Goal: Find specific page/section: Find specific page/section

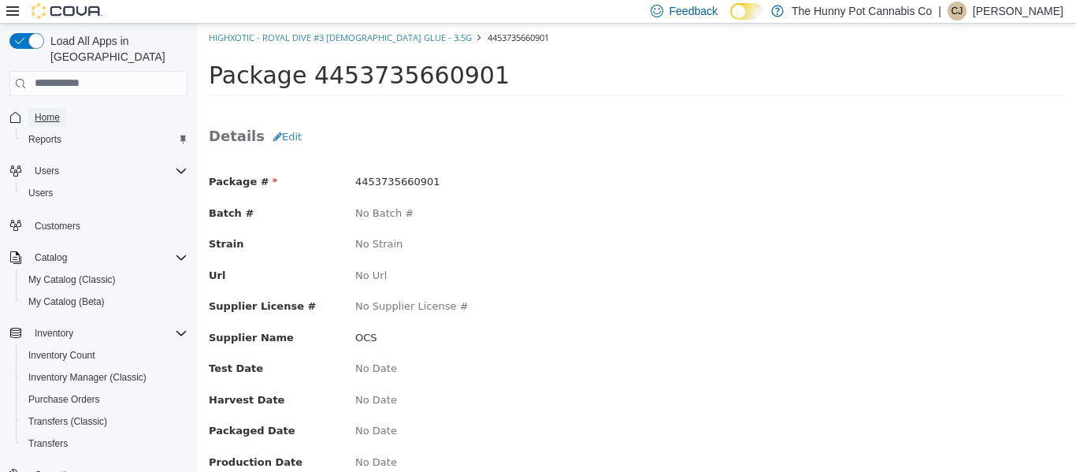
click at [42, 109] on span "Home" at bounding box center [47, 117] width 25 height 19
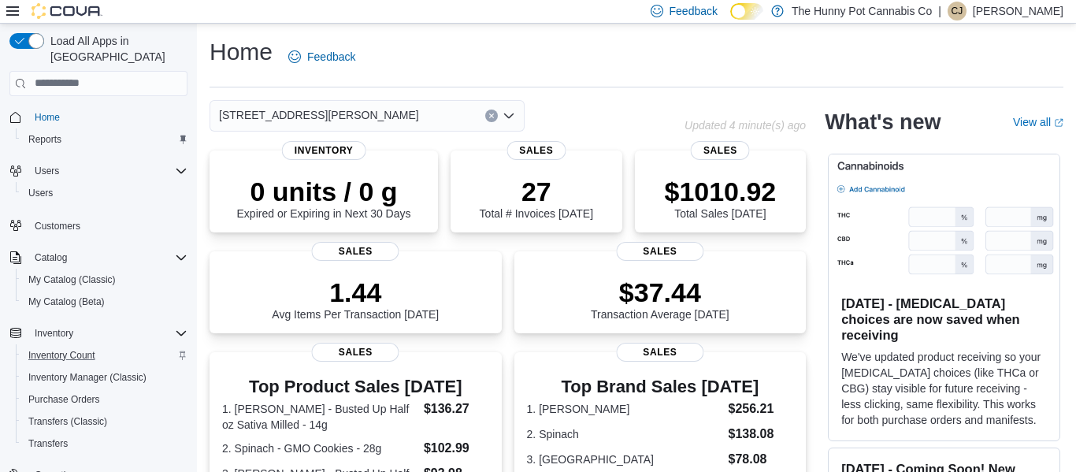
scroll to position [138, 0]
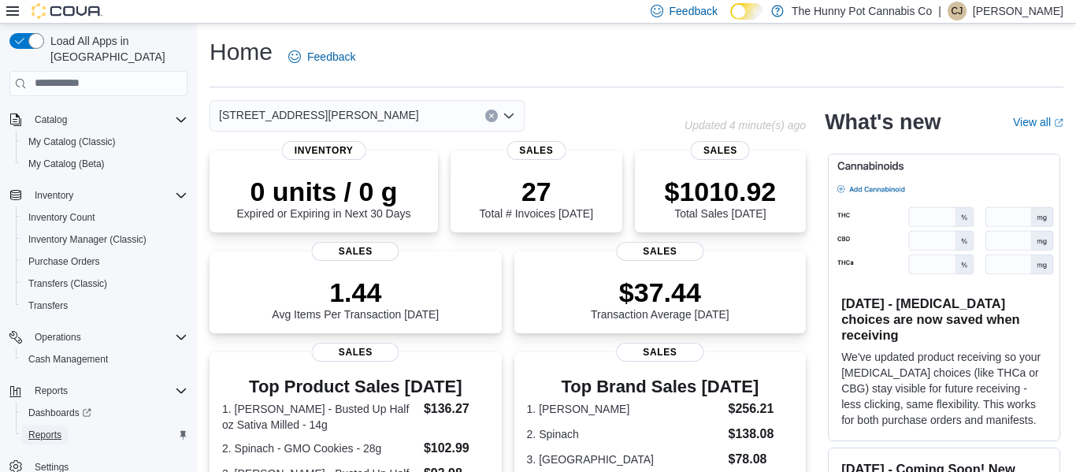
click at [55, 428] on span "Reports" at bounding box center [44, 434] width 33 height 13
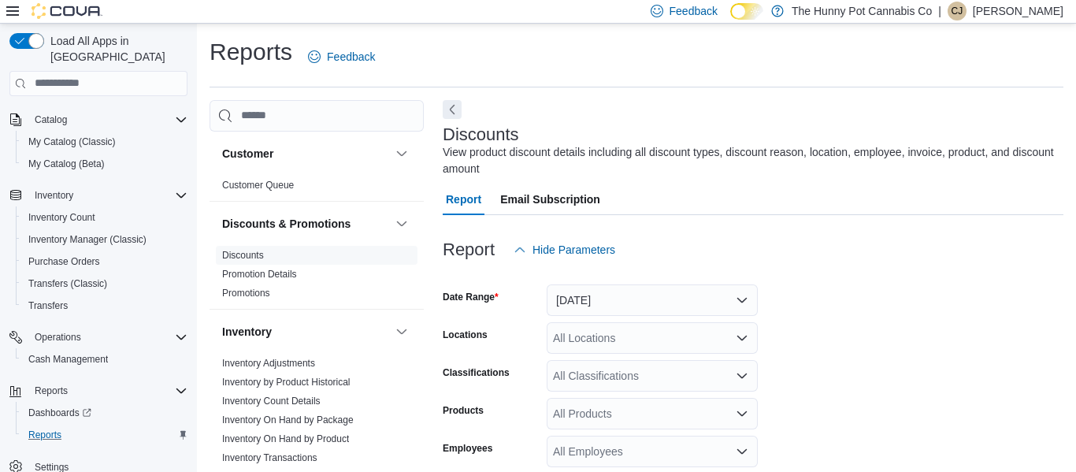
scroll to position [53, 0]
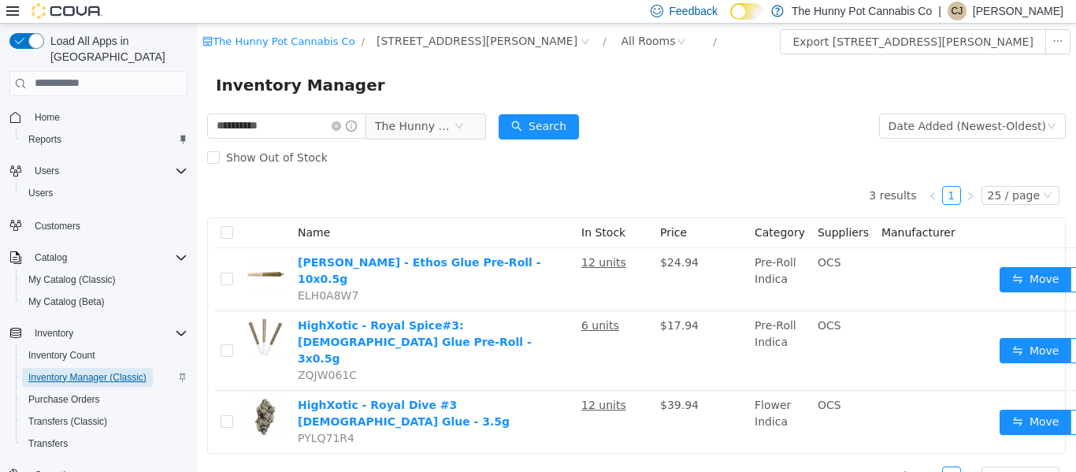
click at [92, 371] on span "Inventory Manager (Classic)" at bounding box center [87, 377] width 118 height 13
